Goal: Obtain resource: Obtain resource

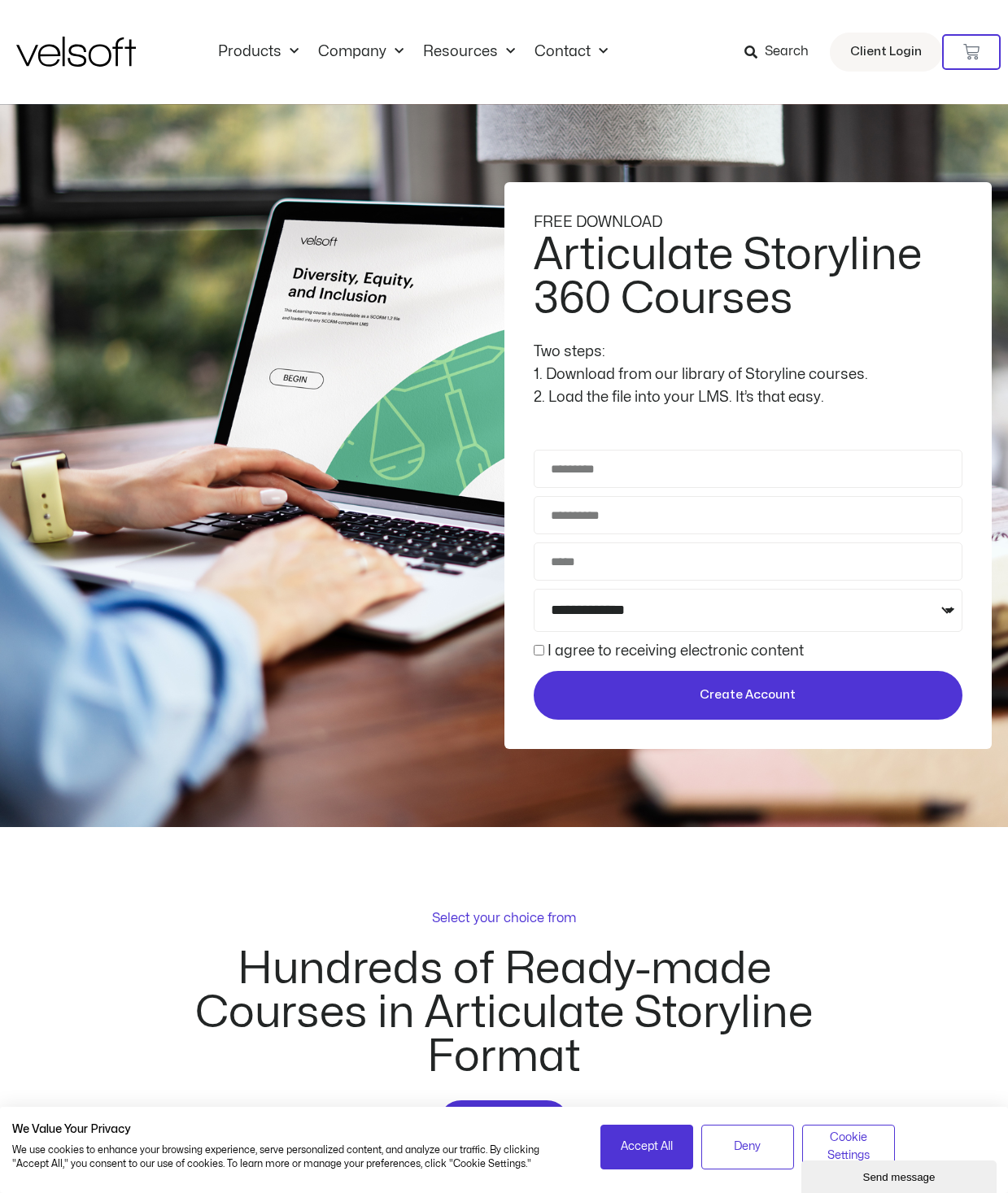
click at [102, 56] on img at bounding box center [76, 51] width 120 height 30
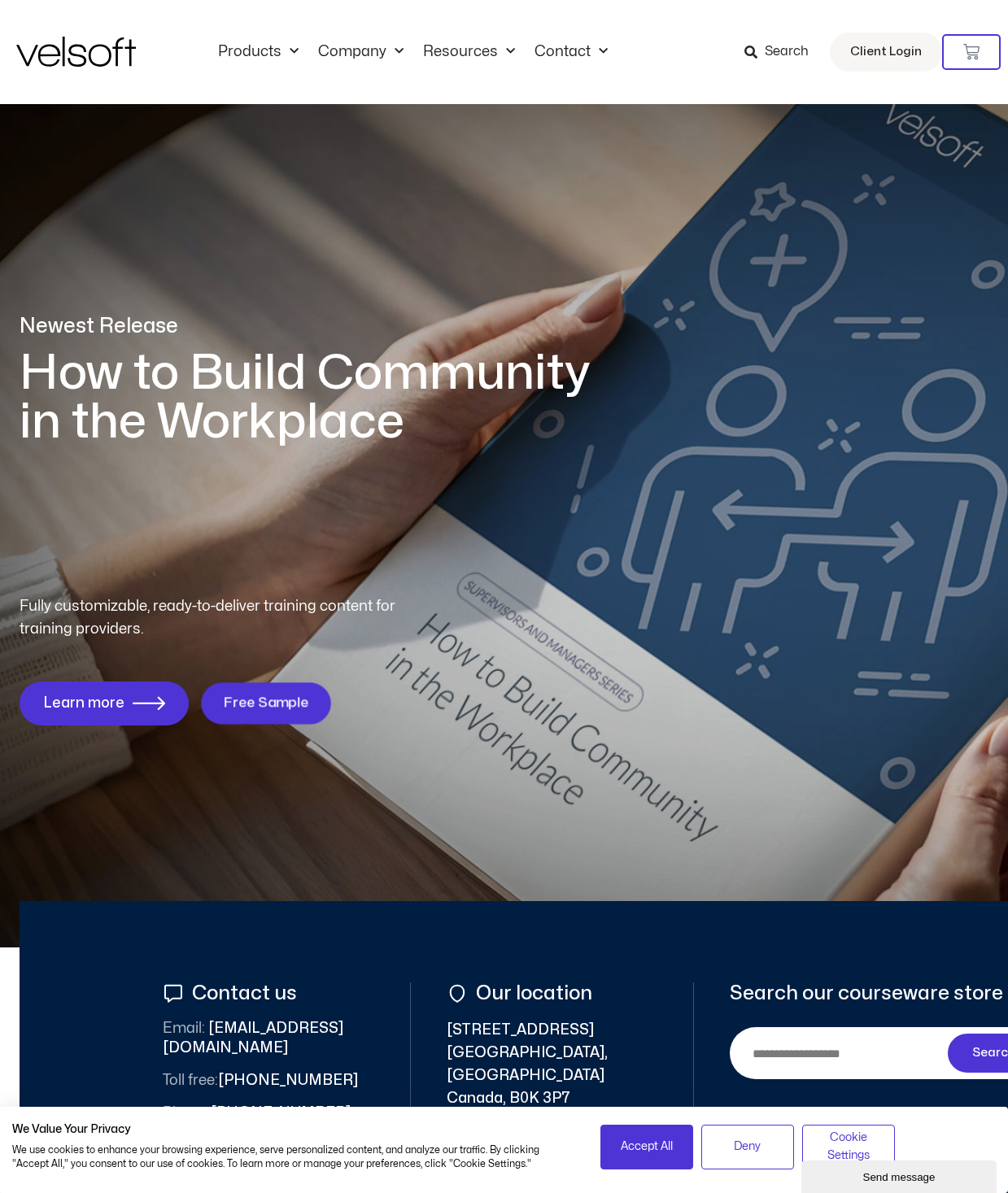
click at [257, 708] on span "Free Sample" at bounding box center [265, 704] width 85 height 15
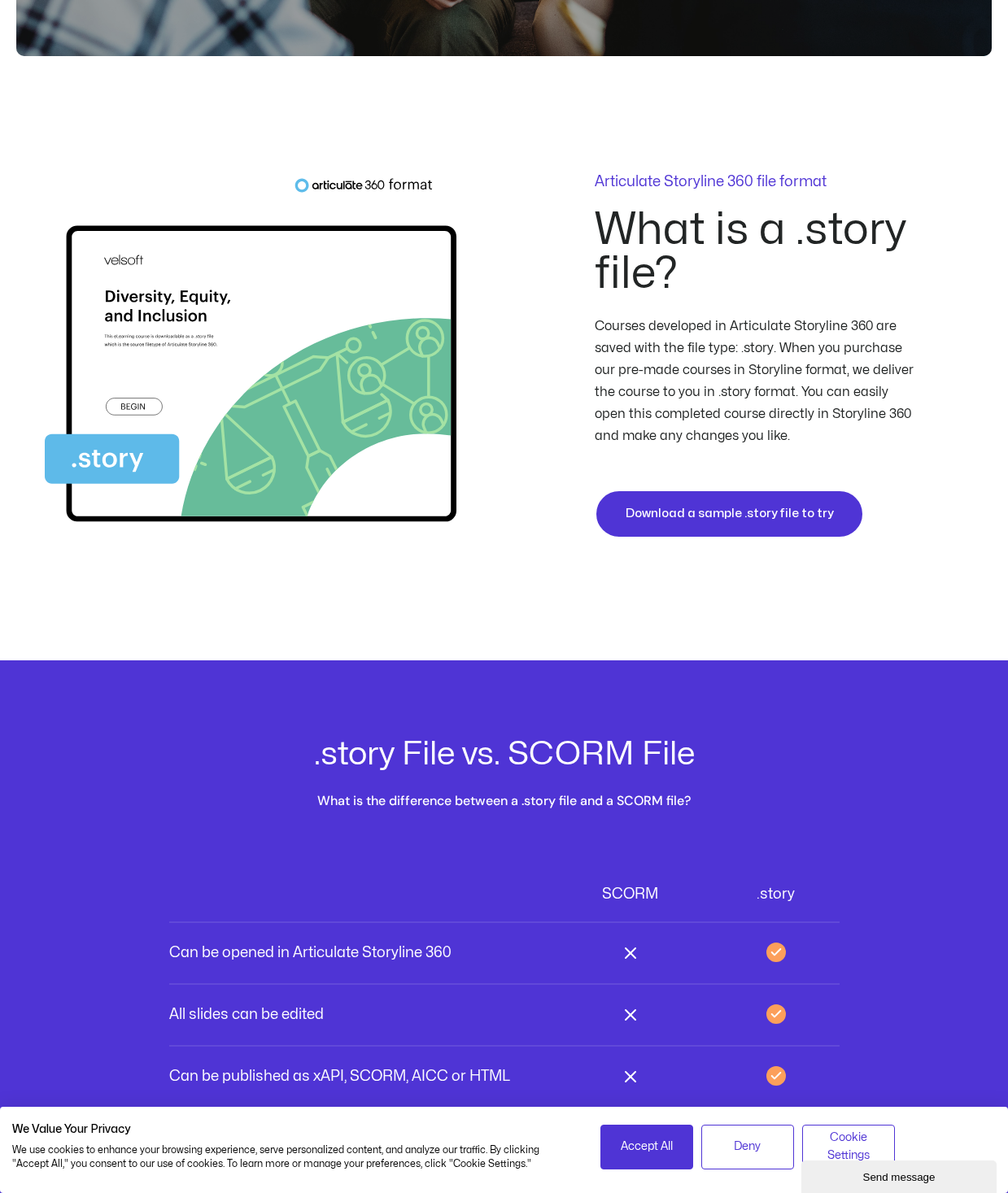
scroll to position [5369, 0]
